Goal: Transaction & Acquisition: Subscribe to service/newsletter

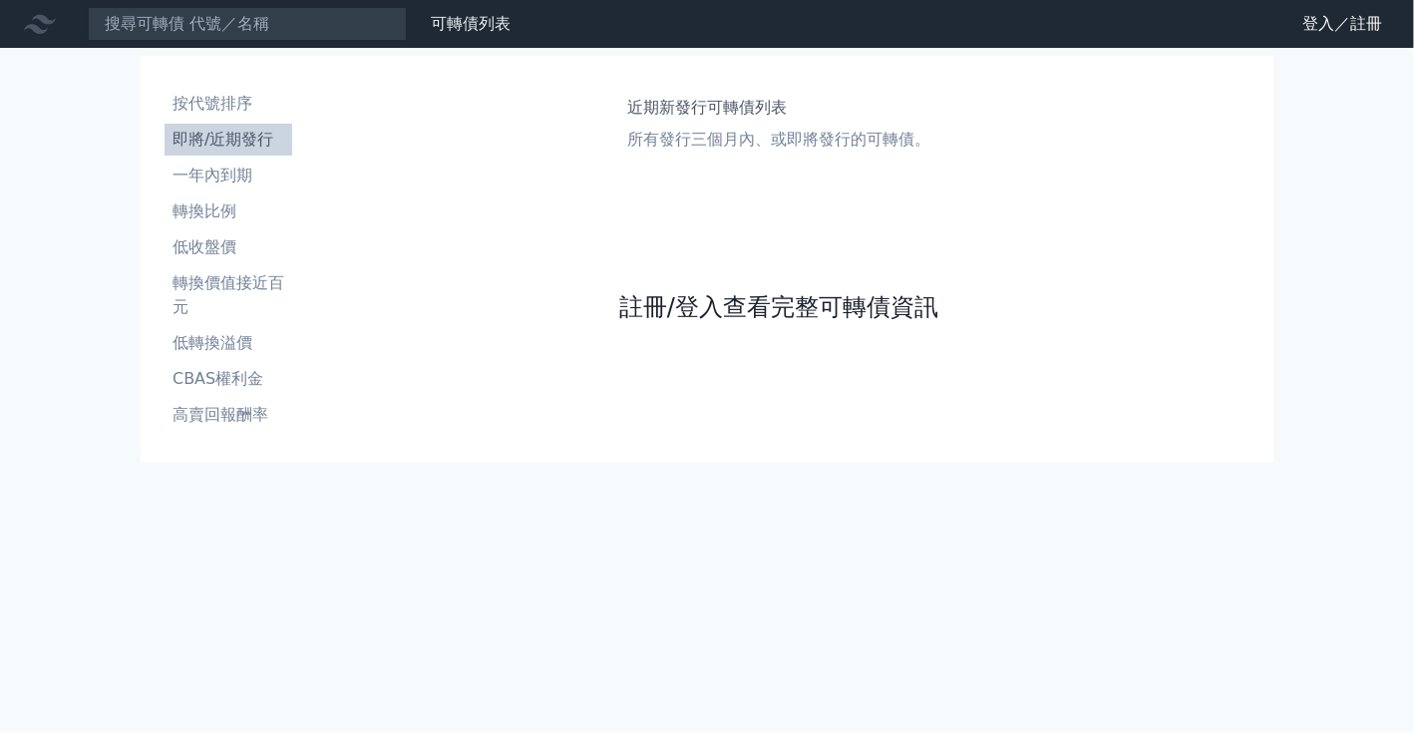
click at [905, 307] on link "註冊/登入查看完整可轉債資訊" at bounding box center [778, 307] width 319 height 32
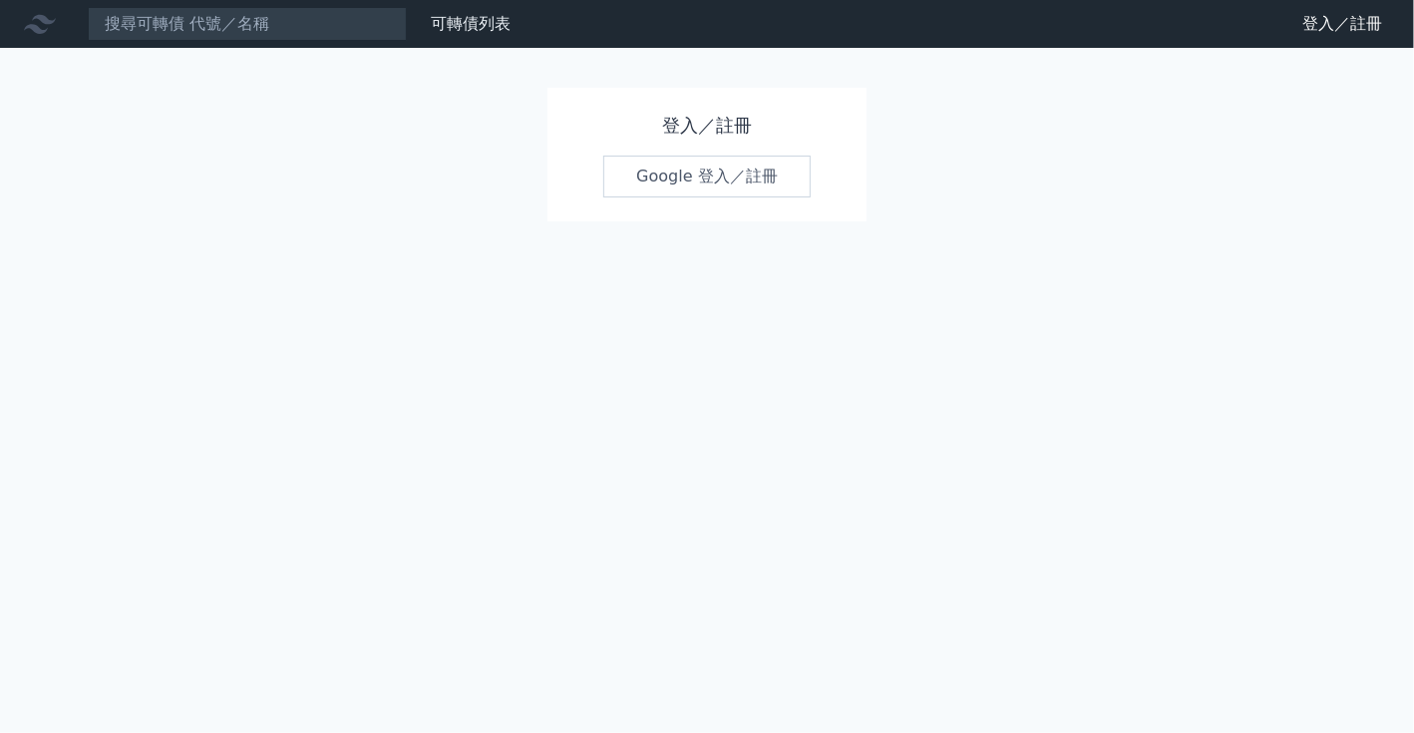
click at [760, 160] on link "Google 登入／註冊" at bounding box center [706, 177] width 207 height 42
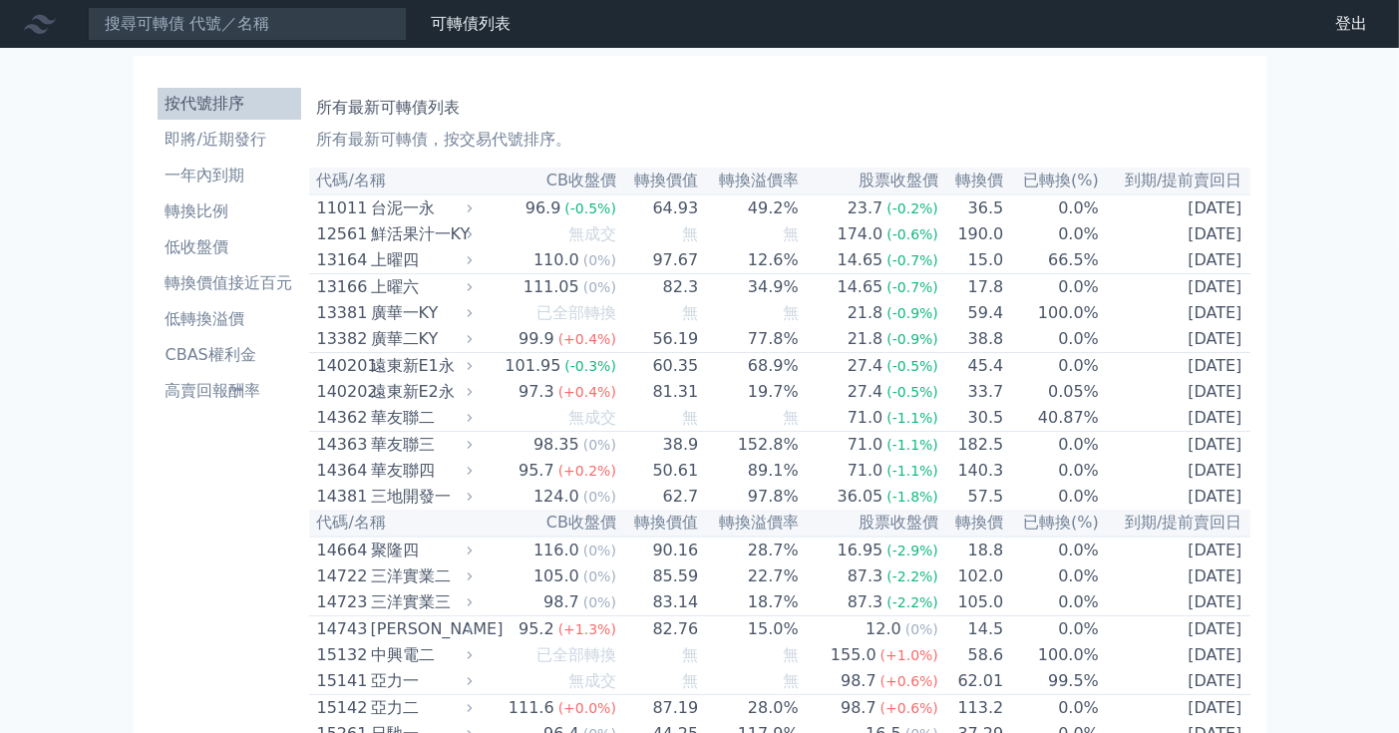
scroll to position [11044, 0]
